Goal: Find specific page/section: Find specific page/section

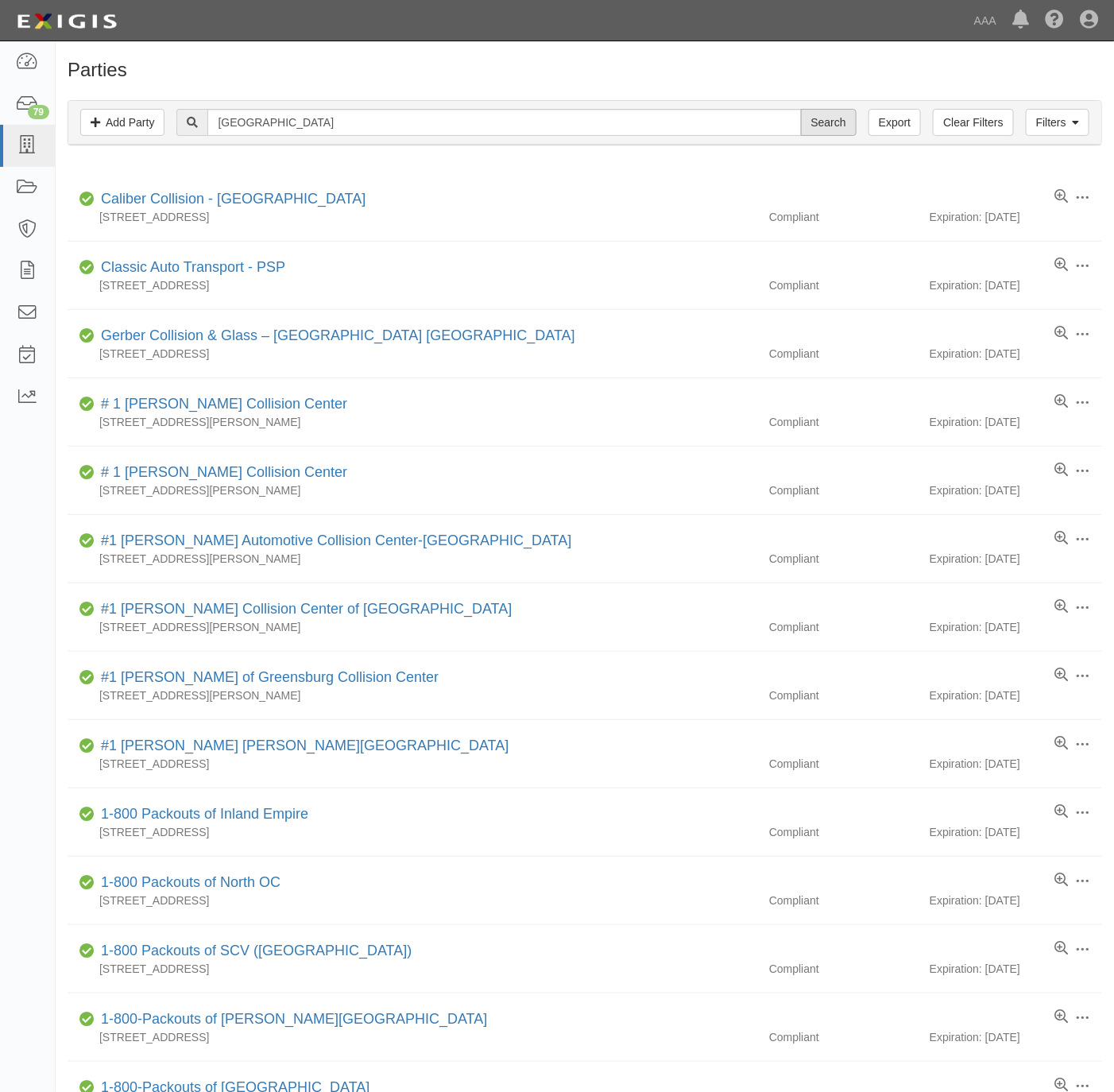
type input "Cherry Valley"
click at [810, 119] on input "Search" at bounding box center [829, 122] width 56 height 27
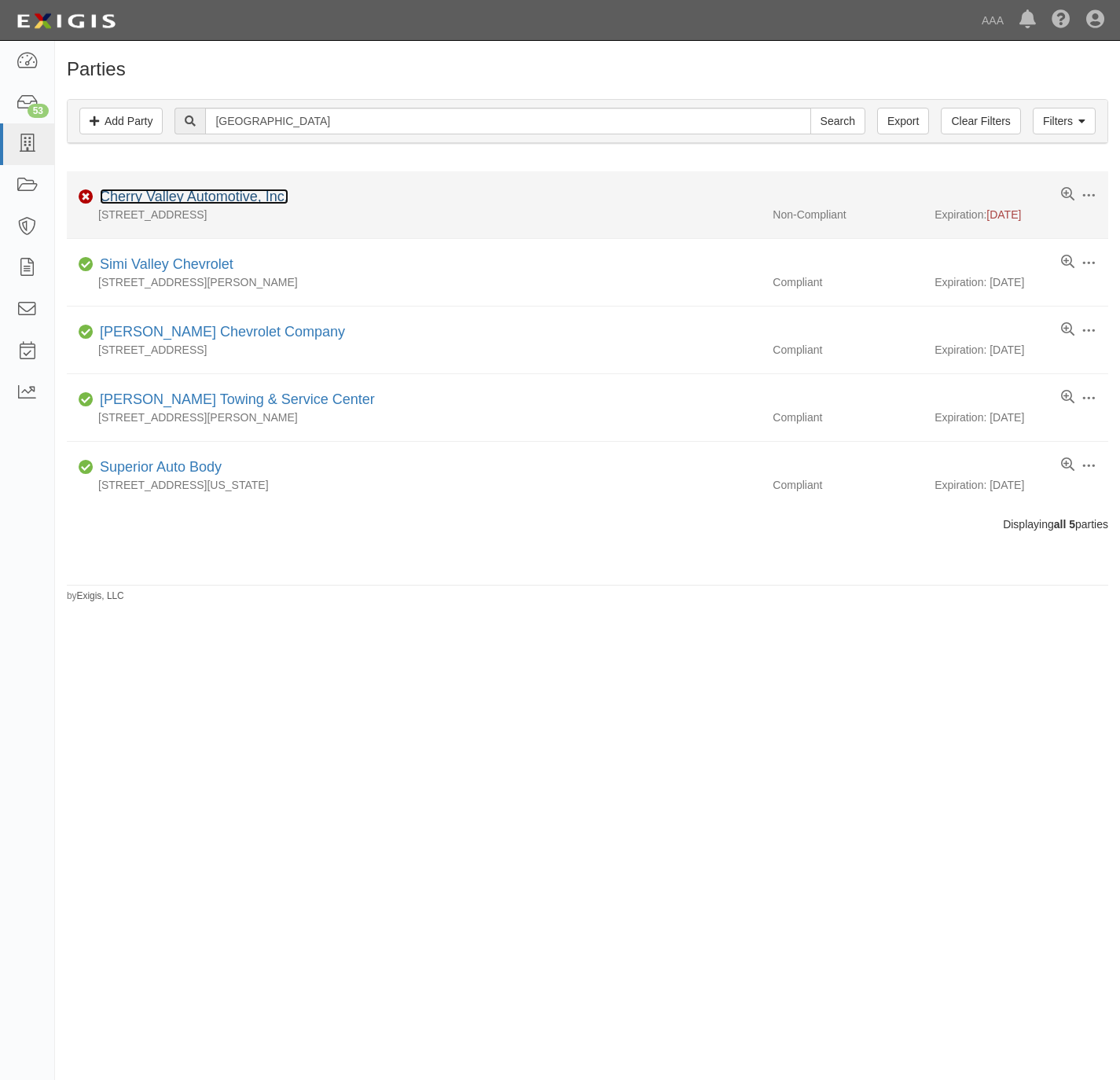
click at [234, 194] on link "Cherry Valley Automotive, Inc." at bounding box center [194, 196] width 188 height 16
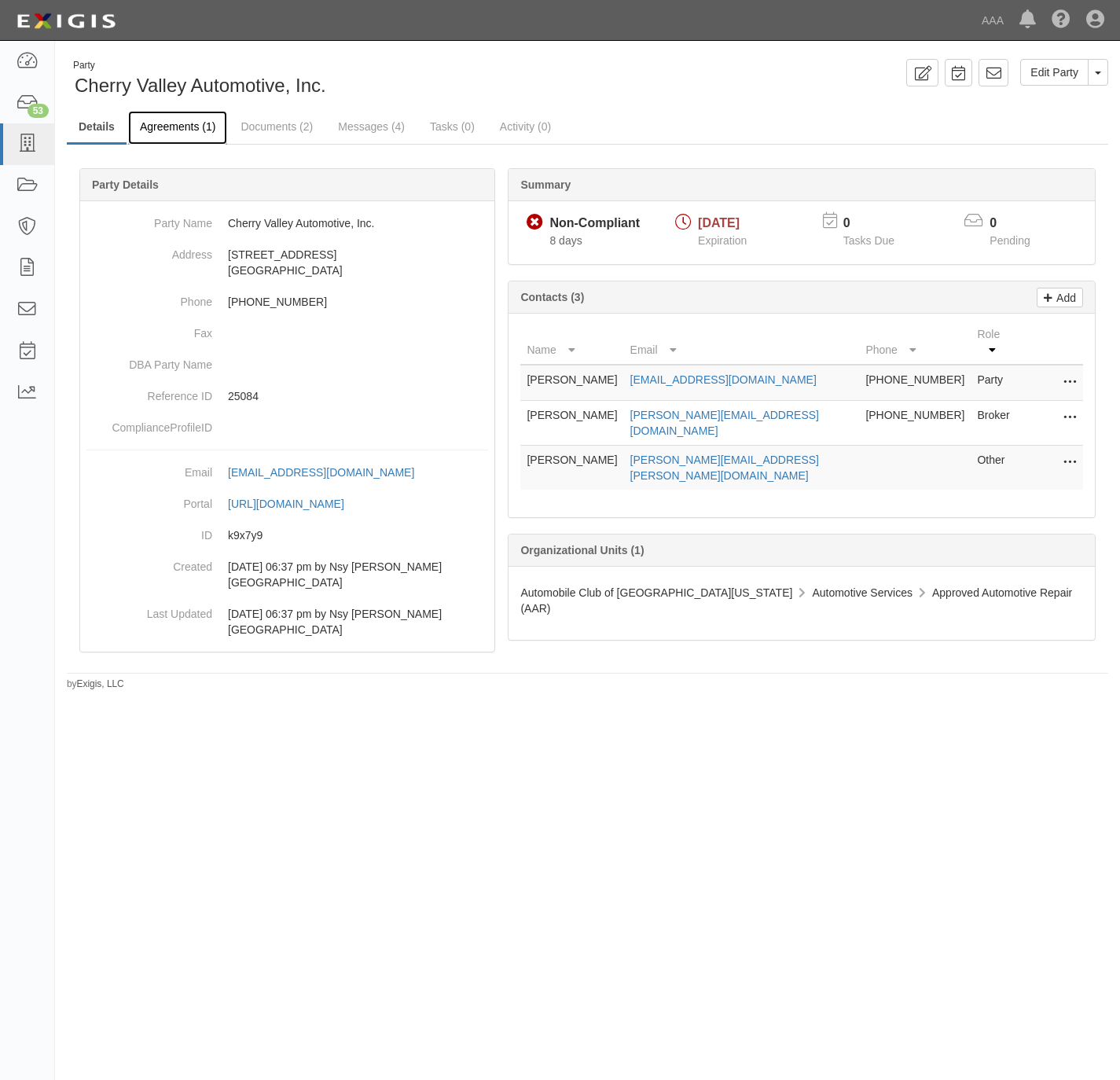
click at [163, 127] on link "Agreements (1)" at bounding box center [177, 127] width 99 height 34
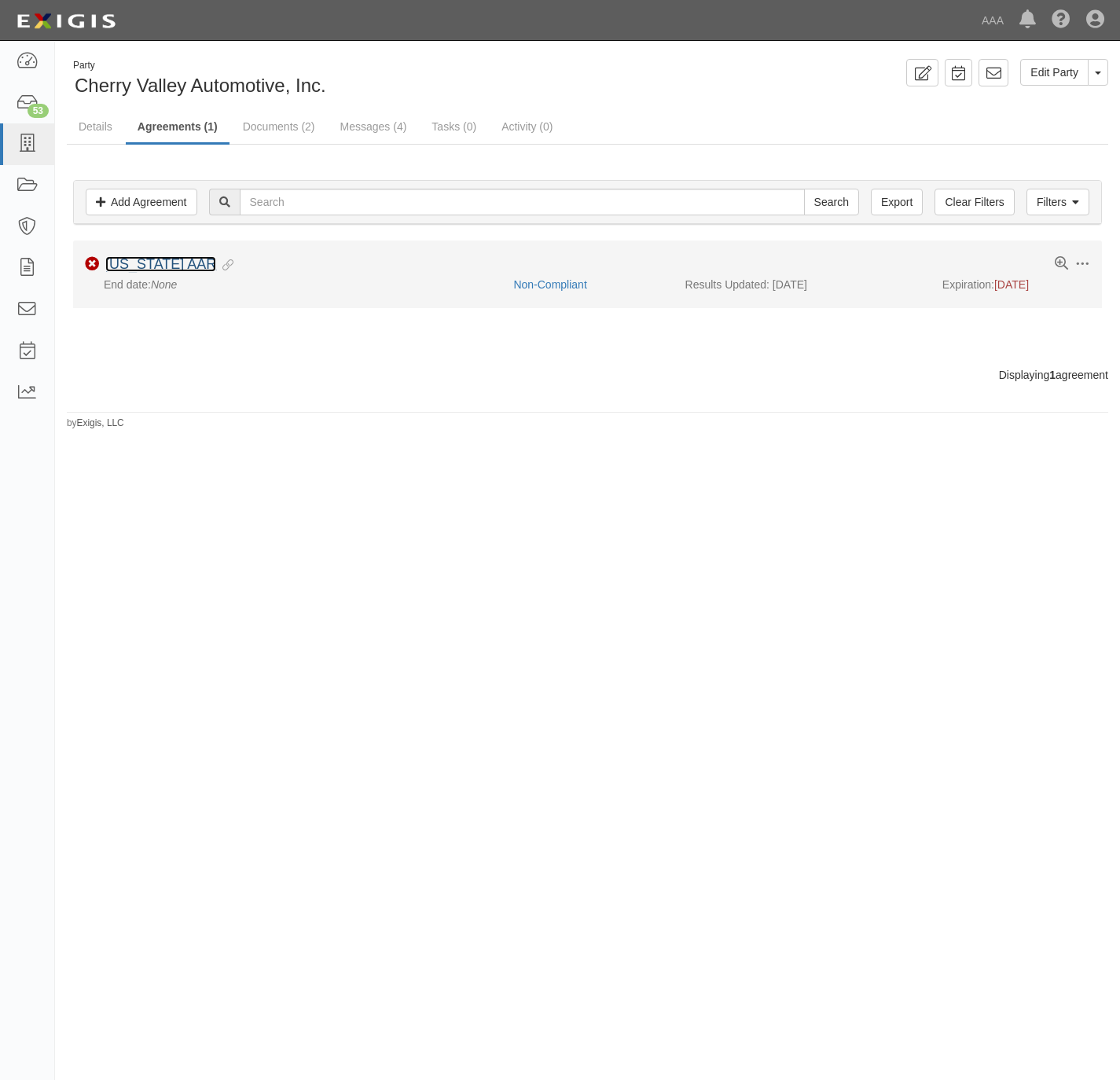
click at [149, 265] on link "California AAR" at bounding box center [161, 264] width 111 height 16
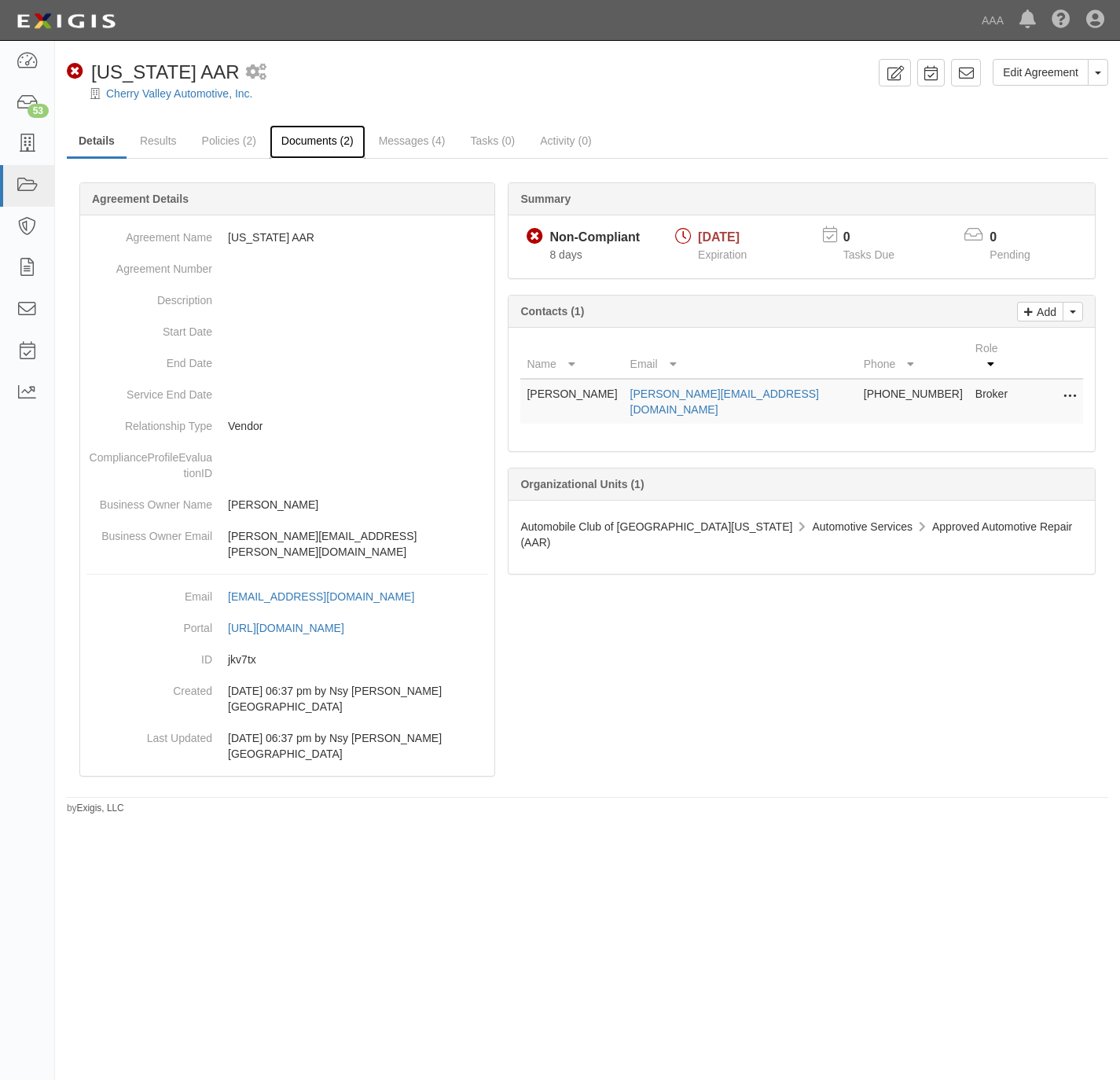
click at [331, 136] on link "Documents (2)" at bounding box center [317, 141] width 96 height 34
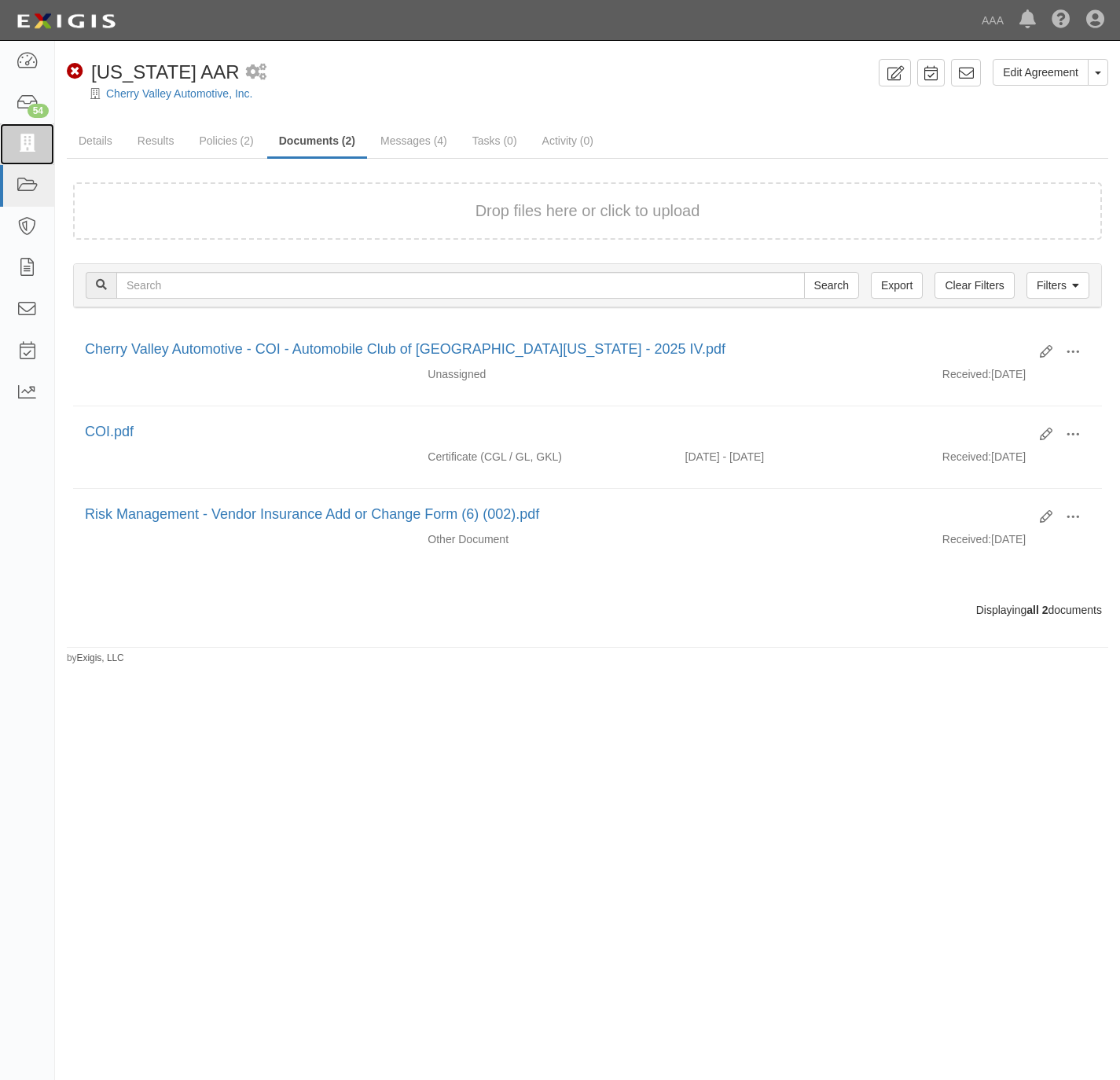
drag, startPoint x: 24, startPoint y: 144, endPoint x: 533, endPoint y: 52, distance: 517.2
click at [26, 144] on icon at bounding box center [27, 145] width 22 height 18
